Goal: Book appointment/travel/reservation

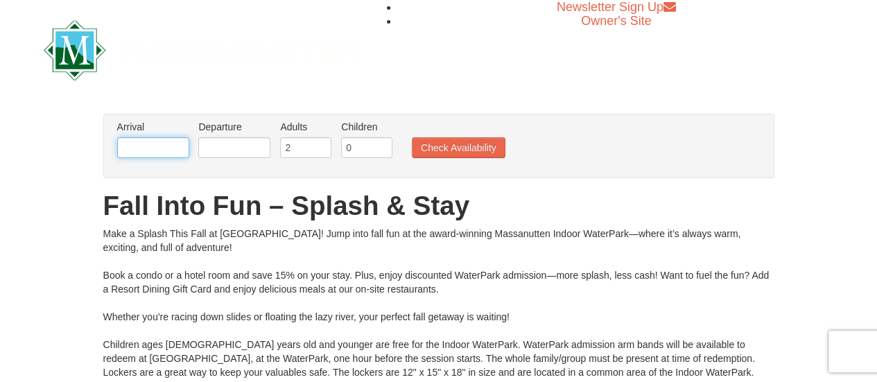
click at [180, 144] on input "text" at bounding box center [153, 147] width 72 height 21
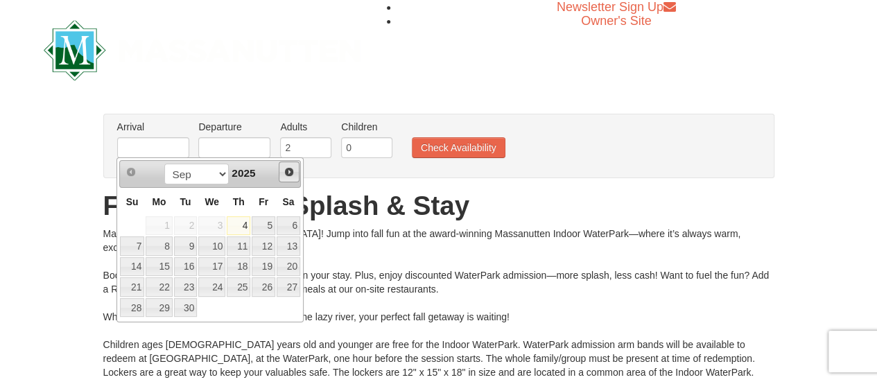
click at [286, 173] on span "Next" at bounding box center [289, 171] width 11 height 11
click at [272, 269] on link "17" at bounding box center [264, 266] width 24 height 19
type input "[DATE]"
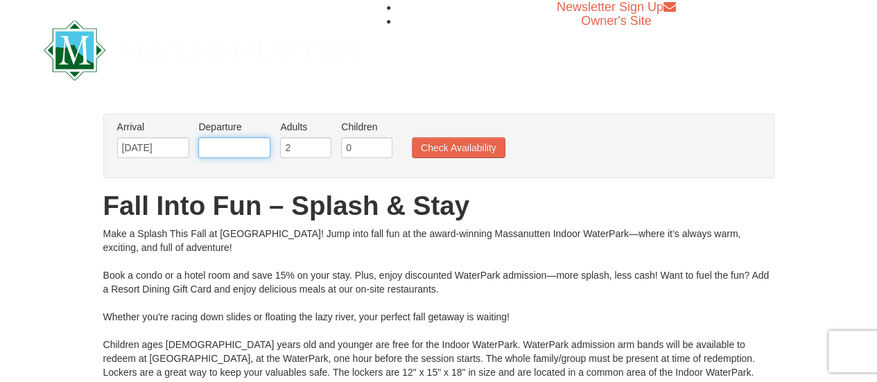
click at [217, 144] on input "text" at bounding box center [234, 147] width 72 height 21
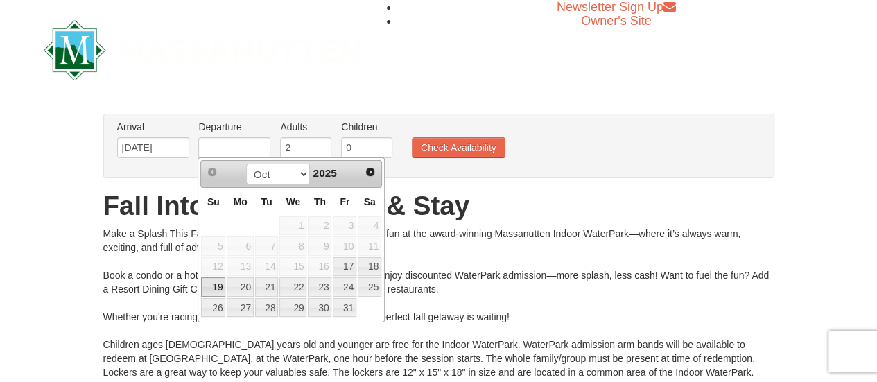
click at [216, 282] on link "19" at bounding box center [213, 286] width 24 height 19
type input "[DATE]"
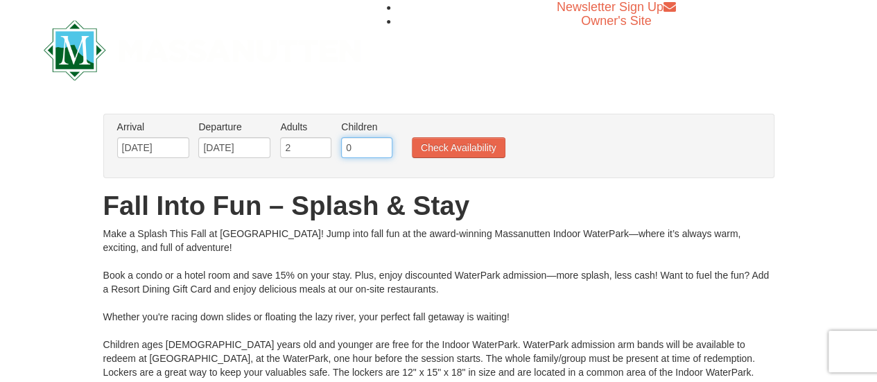
click at [374, 139] on input "0" at bounding box center [366, 147] width 51 height 21
click at [380, 143] on input "1" at bounding box center [366, 147] width 51 height 21
type input "2"
click at [380, 143] on input "2" at bounding box center [366, 147] width 51 height 21
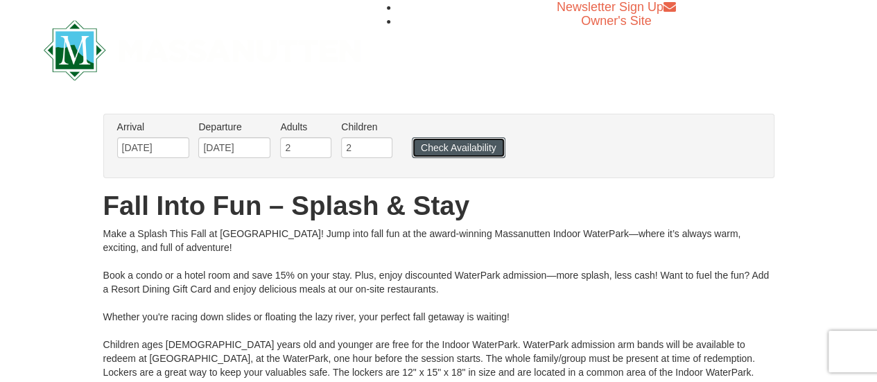
click at [421, 149] on button "Check Availability" at bounding box center [459, 147] width 94 height 21
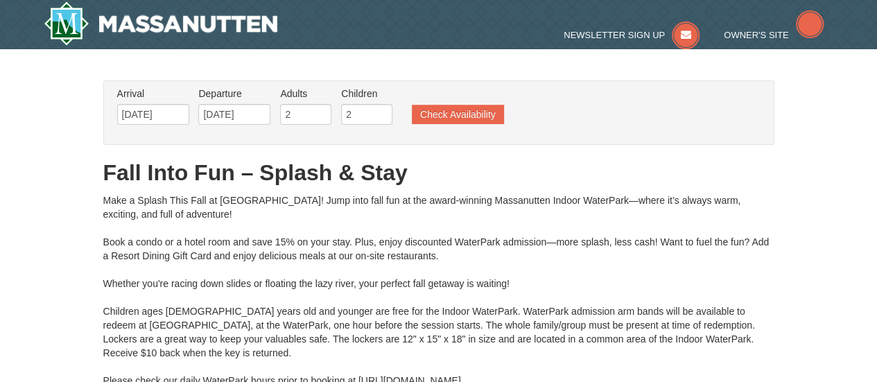
type input "[DATE]"
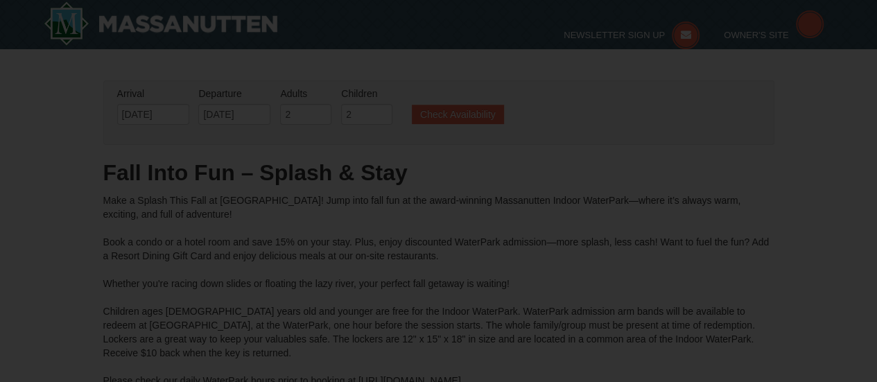
type input "[DATE]"
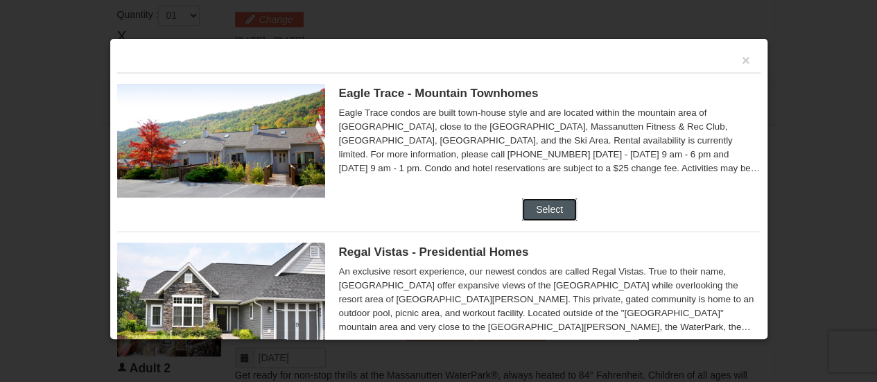
click at [541, 211] on button "Select" at bounding box center [549, 209] width 55 height 22
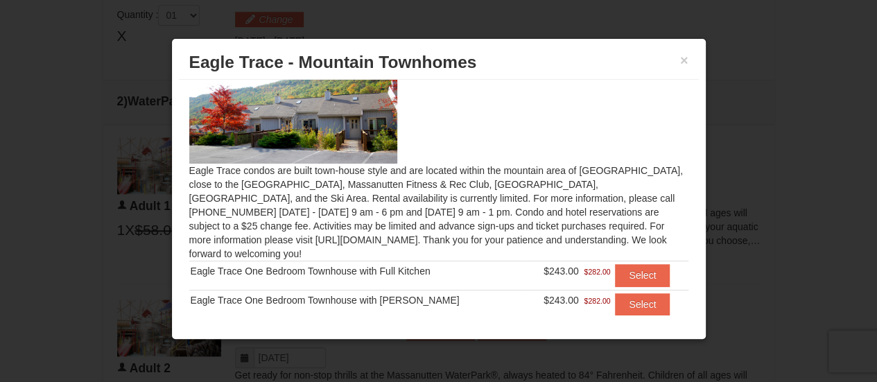
scroll to position [53, 0]
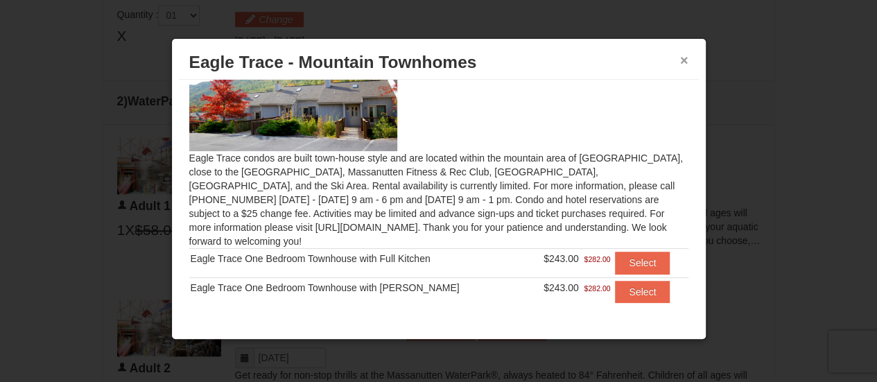
click at [684, 60] on button "×" at bounding box center [684, 60] width 8 height 14
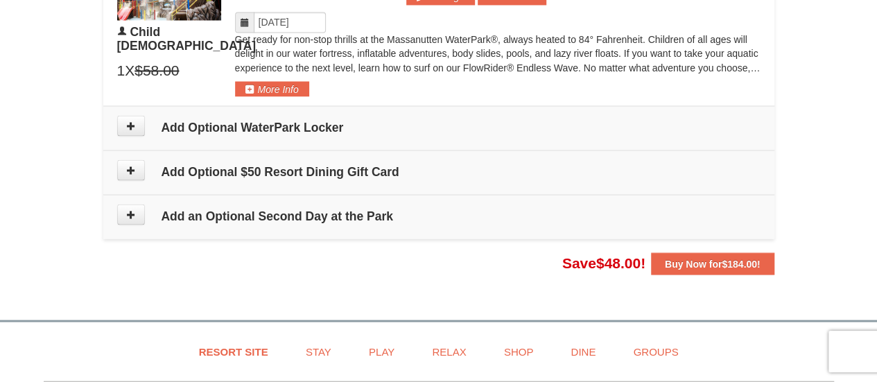
scroll to position [1317, 0]
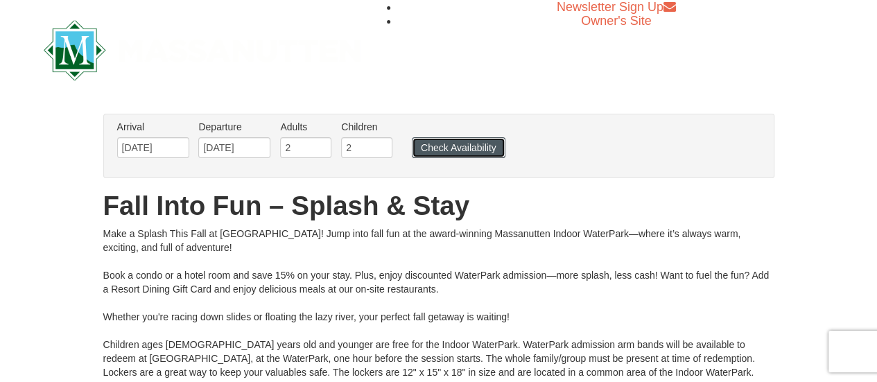
click at [467, 148] on button "Check Availability" at bounding box center [459, 147] width 94 height 21
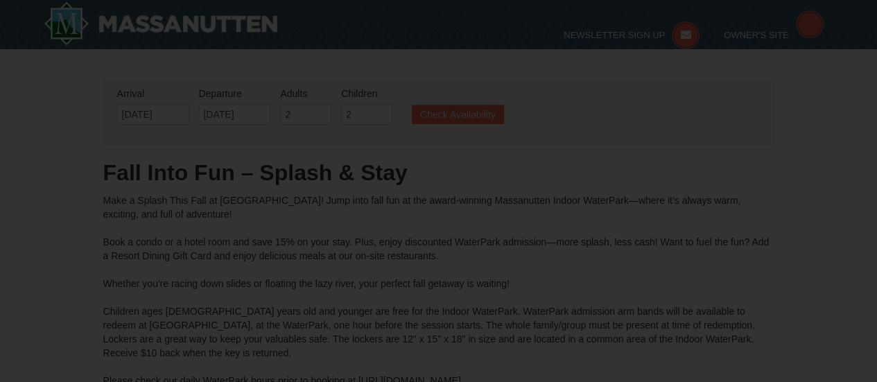
type input "[DATE]"
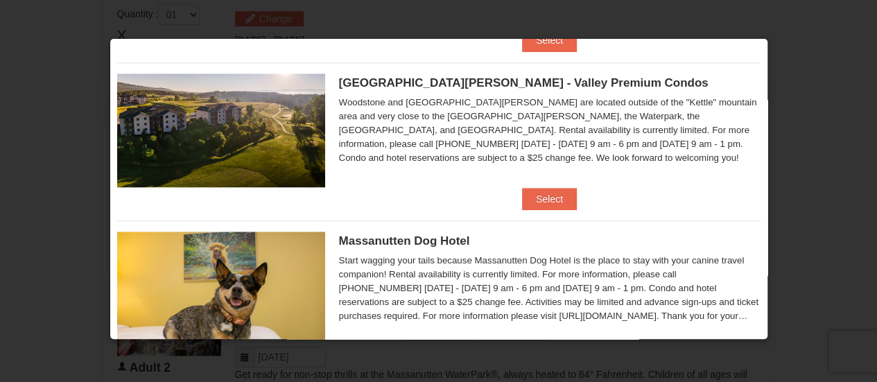
scroll to position [555, 0]
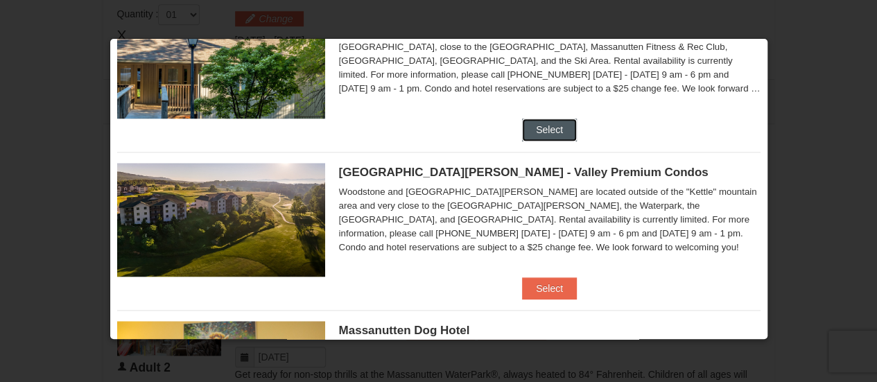
click at [555, 130] on button "Select" at bounding box center [549, 130] width 55 height 22
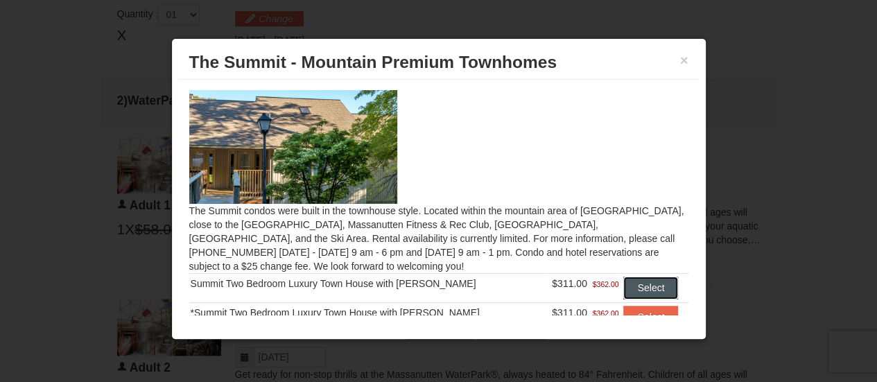
click at [623, 288] on button "Select" at bounding box center [650, 288] width 55 height 22
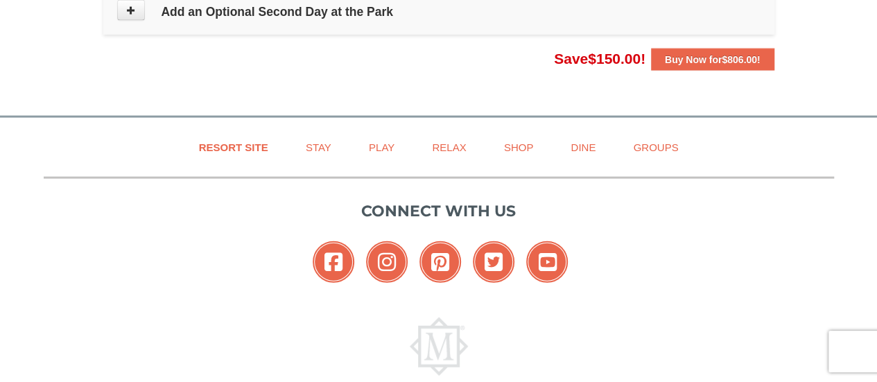
scroll to position [1434, 0]
